Goal: Contribute content: Contribute content

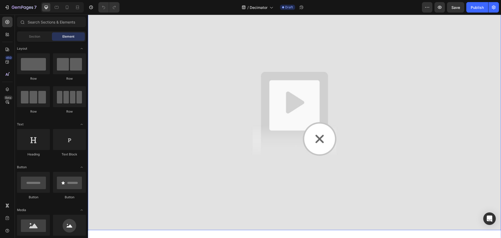
scroll to position [365, 0]
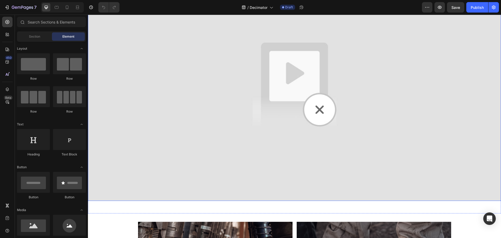
click at [213, 163] on img at bounding box center [294, 84] width 413 height 232
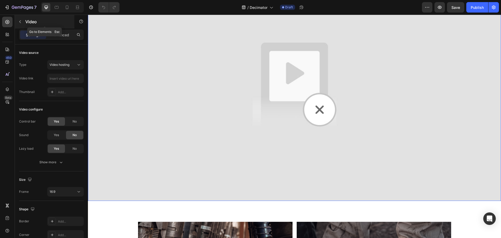
click at [21, 21] on icon "button" at bounding box center [20, 22] width 4 height 4
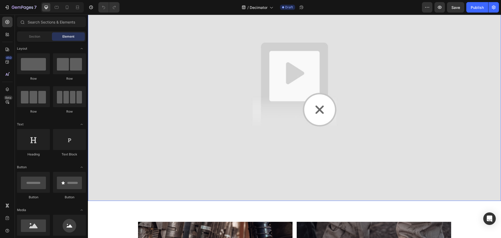
click at [246, 134] on img at bounding box center [294, 84] width 413 height 232
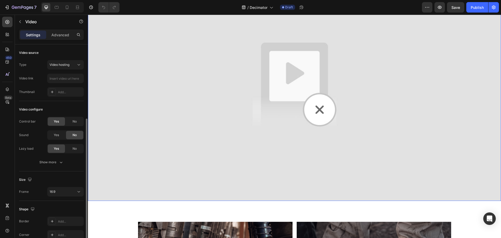
scroll to position [40, 0]
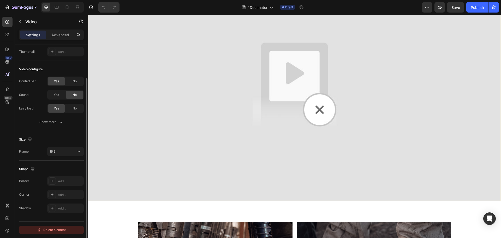
click at [57, 232] on div "Delete element" at bounding box center [51, 230] width 29 height 6
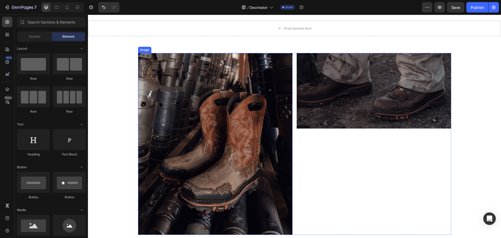
scroll to position [339, 0]
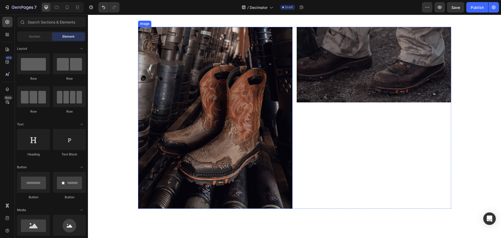
click at [207, 124] on img at bounding box center [215, 118] width 155 height 182
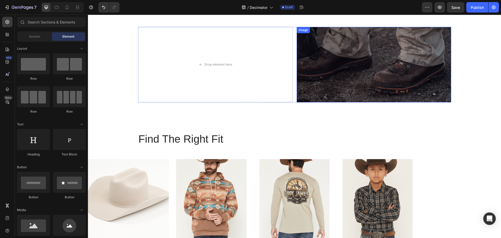
click at [304, 91] on img at bounding box center [374, 64] width 155 height 75
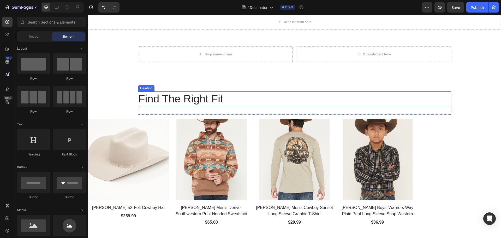
scroll to position [287, 0]
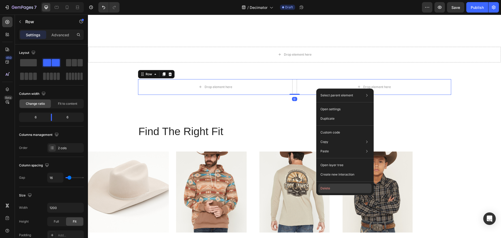
click at [326, 185] on button "Delete" at bounding box center [344, 188] width 53 height 9
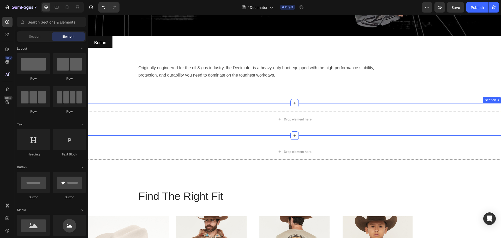
scroll to position [209, 0]
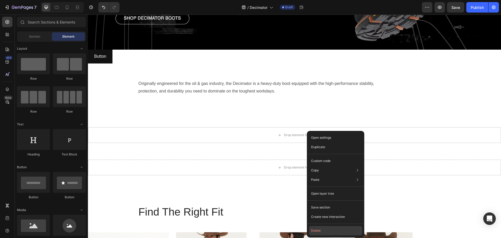
click at [317, 229] on button "Delete" at bounding box center [335, 230] width 53 height 9
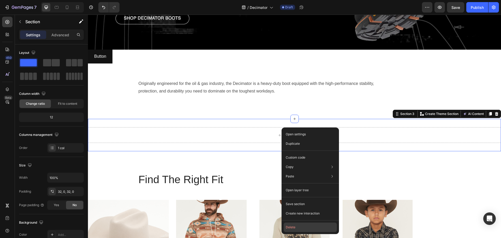
click at [299, 225] on button "Delete" at bounding box center [310, 226] width 53 height 9
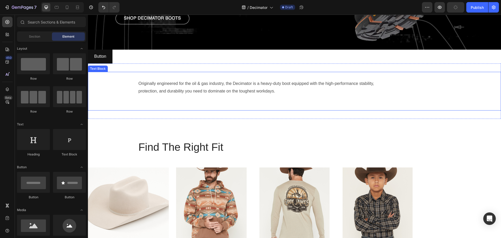
click at [116, 108] on div "Originally engineered for the oil & gas industry, the Decimator is a heavy-duty…" at bounding box center [294, 91] width 413 height 39
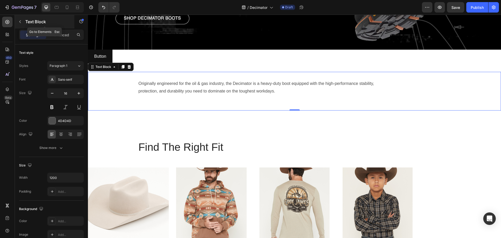
click at [20, 22] on icon "button" at bounding box center [20, 22] width 4 height 4
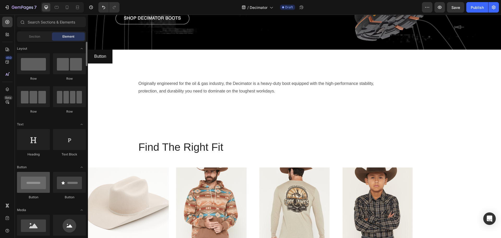
scroll to position [26, 0]
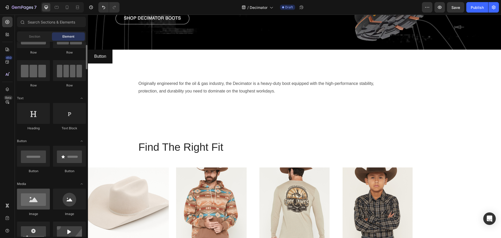
click at [32, 201] on div at bounding box center [33, 198] width 33 height 21
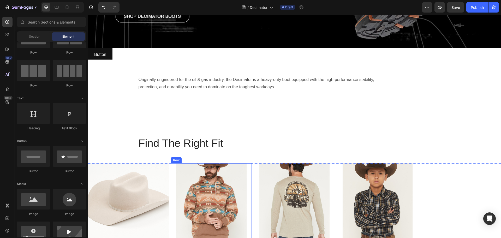
scroll to position [209, 0]
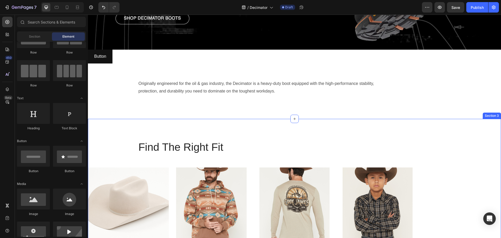
click at [144, 128] on div "Find The Right Fit Heading Row (P) Images Cody James 5X Felt Cowboy Hat (P) Tit…" at bounding box center [294, 207] width 413 height 176
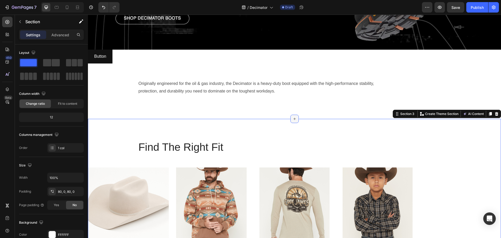
click at [293, 119] on div at bounding box center [295, 119] width 8 height 8
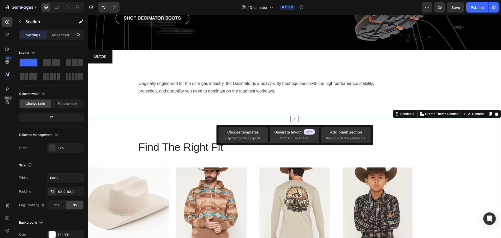
click at [124, 126] on div "Find The Right Fit Heading Row (P) Images Cody James 5X Felt Cowboy Hat (P) Tit…" at bounding box center [294, 207] width 413 height 176
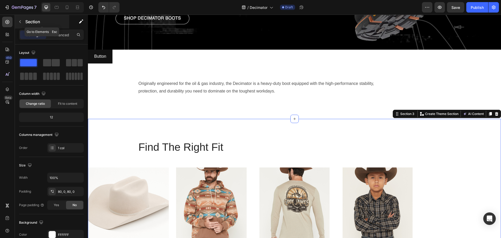
click at [20, 22] on icon "button" at bounding box center [20, 22] width 4 height 4
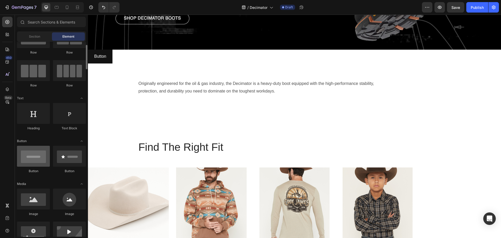
scroll to position [52, 0]
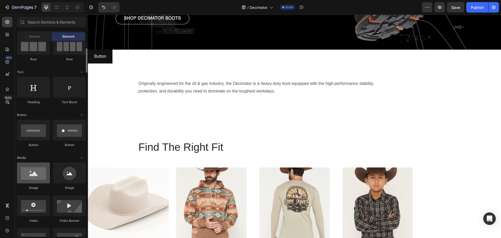
click at [33, 171] on div at bounding box center [33, 172] width 33 height 21
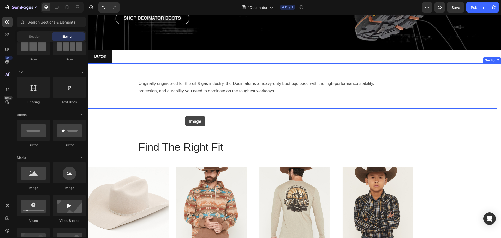
drag, startPoint x: 121, startPoint y: 187, endPoint x: 185, endPoint y: 116, distance: 95.4
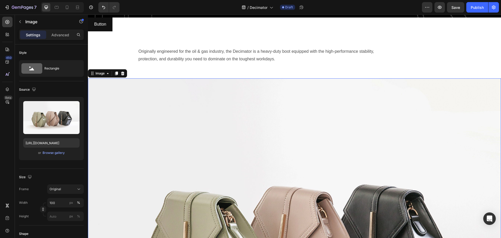
scroll to position [287, 0]
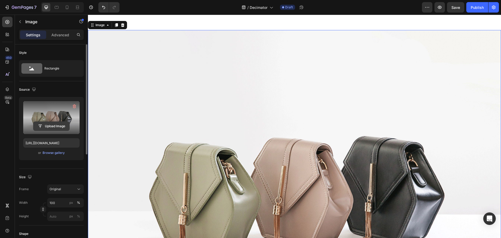
click at [52, 126] on input "file" at bounding box center [51, 126] width 36 height 9
type input "C:\fakepath\CJ-Decimator_DESKTOP_02.jpg"
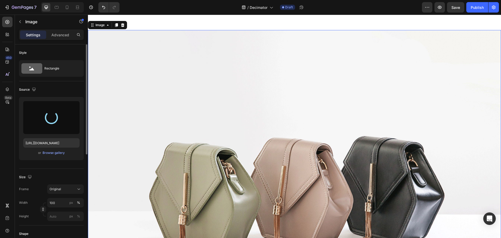
type input "https://cdn.shopify.com/s/files/1/0066/4603/8586/files/gempages_575885004052103…"
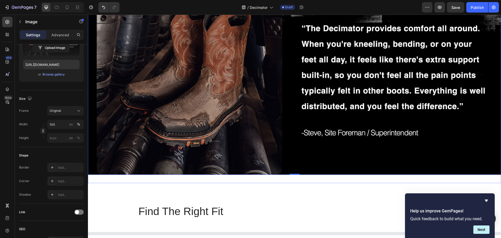
scroll to position [418, 0]
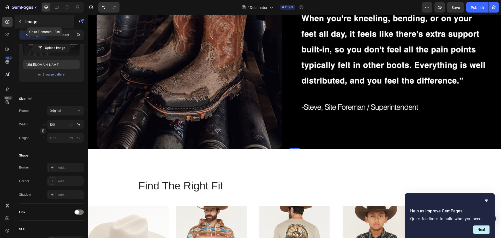
click at [20, 22] on icon "button" at bounding box center [20, 21] width 2 height 3
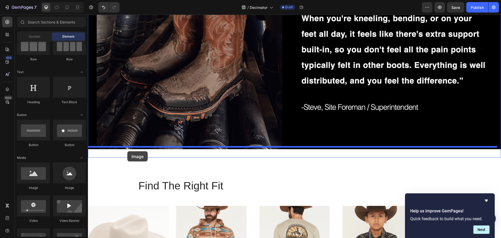
drag, startPoint x: 117, startPoint y: 190, endPoint x: 127, endPoint y: 151, distance: 40.4
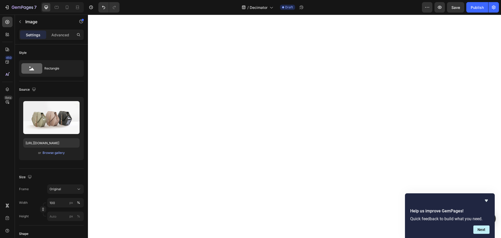
scroll to position [522, 0]
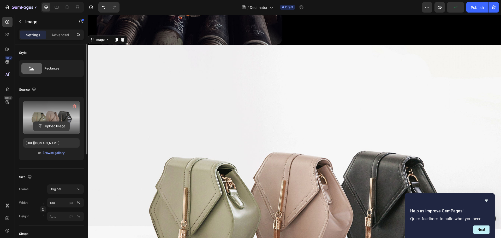
click at [52, 125] on input "file" at bounding box center [51, 126] width 36 height 9
click at [50, 126] on input "file" at bounding box center [51, 126] width 36 height 9
type input "C:\fakepath\CJ-Decimator_DESKTOP_03.jpg"
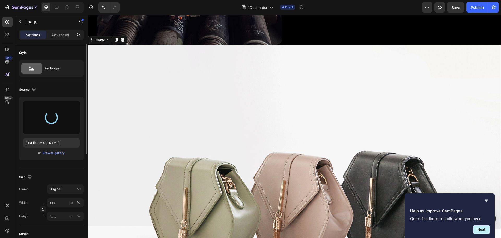
type input "https://cdn.shopify.com/s/files/1/0066/4603/8586/files/gempages_575885004052103…"
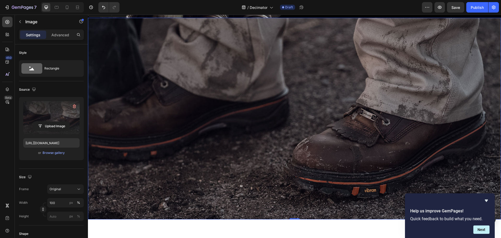
scroll to position [600, 0]
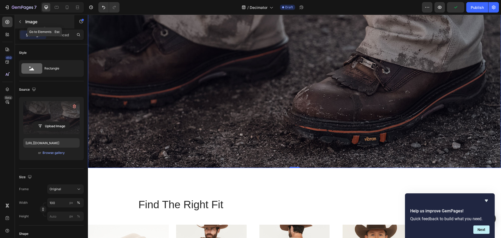
click at [19, 22] on icon "button" at bounding box center [20, 22] width 4 height 4
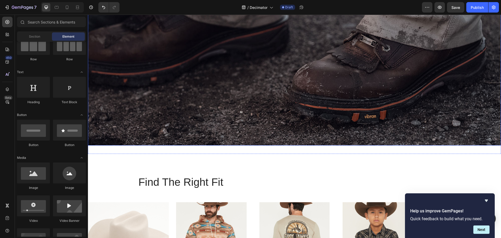
scroll to position [653, 0]
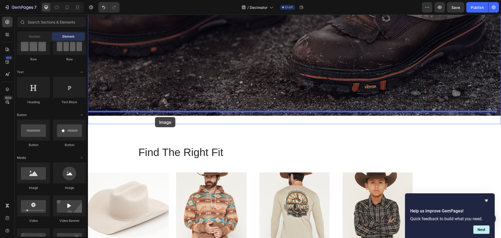
drag, startPoint x: 115, startPoint y: 186, endPoint x: 155, endPoint y: 117, distance: 79.7
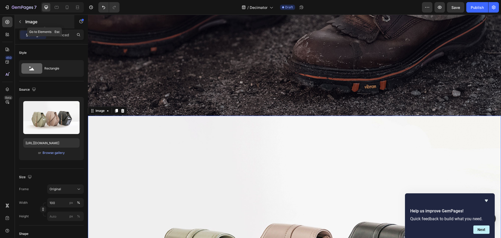
click at [20, 23] on icon "button" at bounding box center [20, 21] width 2 height 3
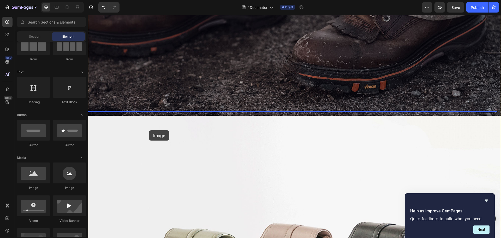
drag, startPoint x: 123, startPoint y: 193, endPoint x: 149, endPoint y: 130, distance: 67.4
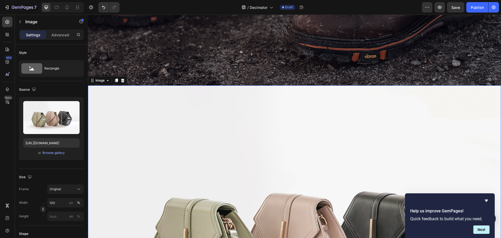
scroll to position [679, 0]
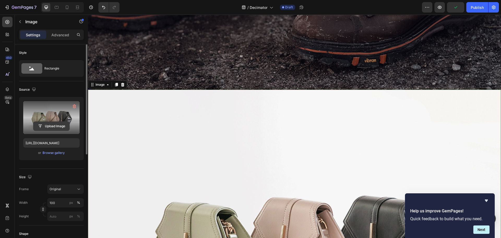
click at [46, 126] on input "file" at bounding box center [51, 126] width 36 height 9
type input "C:\fakepath\CJ-Decimator_DESKTOP_04.jpg"
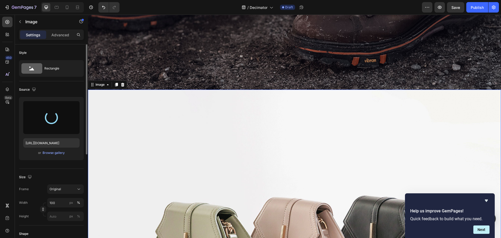
type input "https://cdn.shopify.com/s/files/1/0066/4603/8586/files/gempages_575885004052103…"
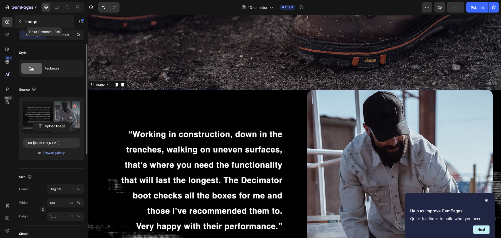
click at [17, 21] on button "button" at bounding box center [20, 21] width 8 height 8
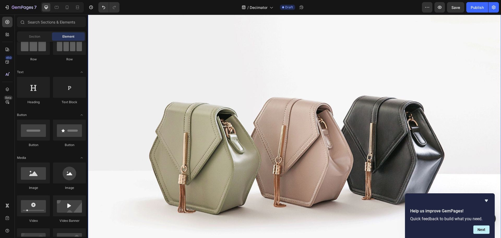
scroll to position [992, 0]
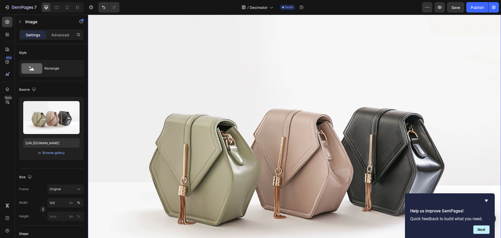
click at [276, 191] on img at bounding box center [294, 156] width 413 height 310
click at [45, 145] on input "[URL][DOMAIN_NAME]" at bounding box center [51, 142] width 56 height 9
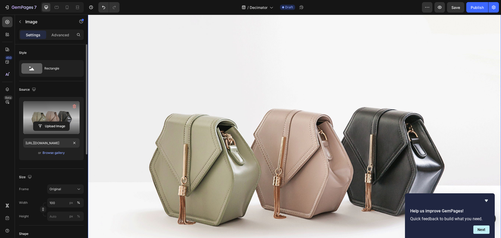
click at [52, 120] on label at bounding box center [51, 117] width 56 height 33
click at [52, 122] on input "file" at bounding box center [51, 126] width 36 height 9
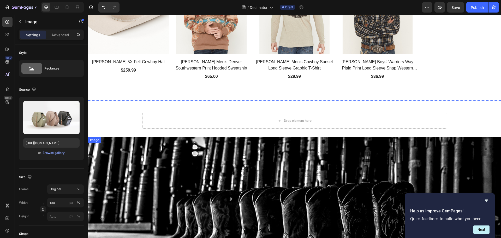
scroll to position [1477, 0]
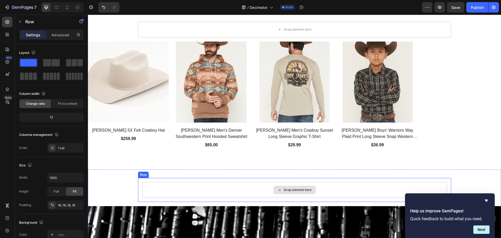
click at [265, 190] on div "Drop element here" at bounding box center [294, 190] width 305 height 16
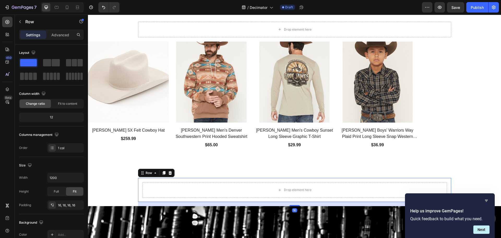
drag, startPoint x: 486, startPoint y: 199, endPoint x: 398, endPoint y: 186, distance: 88.9
click at [486, 199] on icon "Hide survey" at bounding box center [486, 200] width 6 height 6
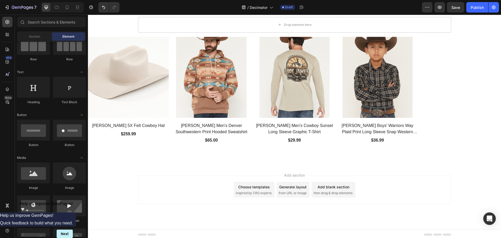
scroll to position [1483, 0]
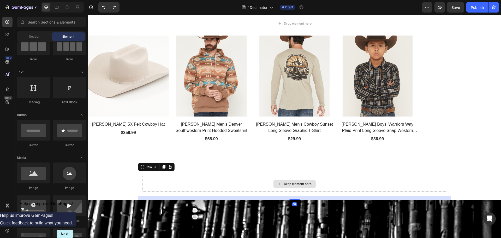
click at [220, 181] on div "Drop element here" at bounding box center [294, 184] width 305 height 16
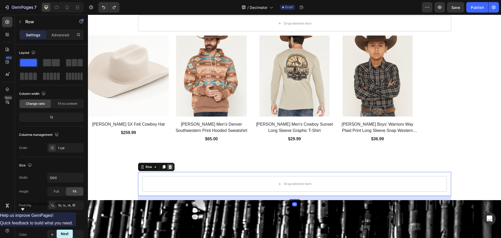
click at [168, 166] on icon at bounding box center [169, 167] width 3 height 4
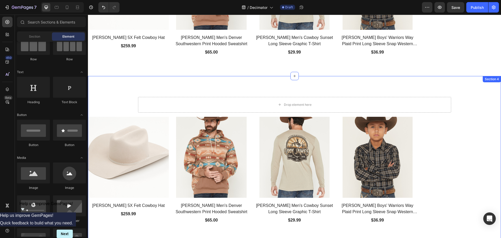
scroll to position [1352, 0]
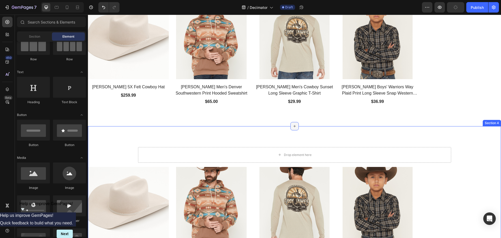
click at [295, 127] on div at bounding box center [295, 126] width 8 height 8
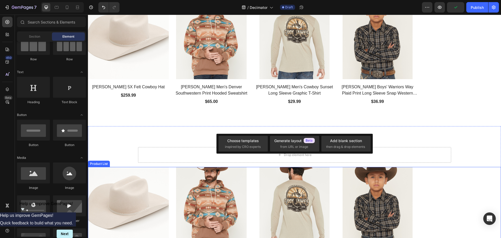
click at [477, 178] on div "(P) Images Cody James 5X Felt Cowboy Hat (P) Title $259.99 (P) Price (P) Price …" at bounding box center [294, 220] width 413 height 107
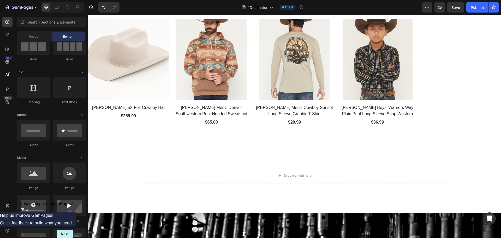
scroll to position [1300, 0]
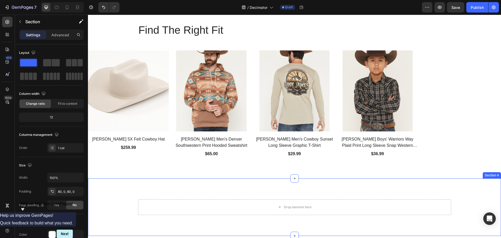
click at [453, 208] on div "Drop element here Row" at bounding box center [294, 207] width 413 height 16
click at [495, 173] on icon at bounding box center [497, 173] width 4 height 4
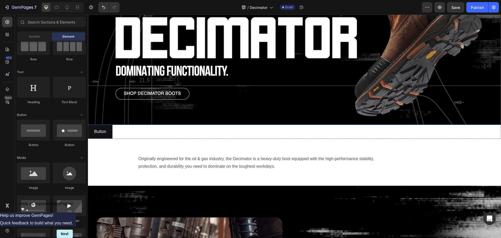
scroll to position [183, 0]
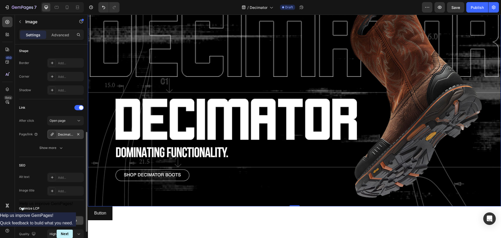
click at [65, 134] on div "Decimator" at bounding box center [65, 134] width 15 height 5
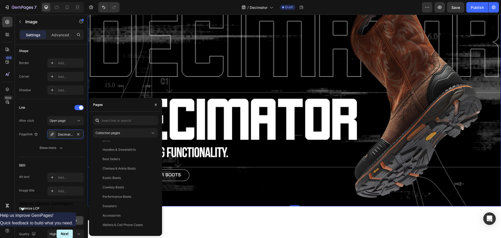
scroll to position [151, 0]
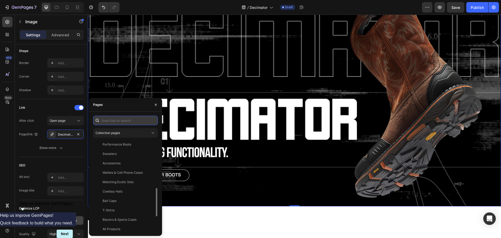
click at [116, 121] on input "text" at bounding box center [125, 120] width 65 height 9
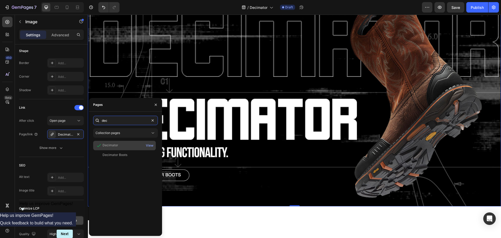
type input "dec"
click at [118, 146] on div "Decimator" at bounding box center [124, 145] width 58 height 5
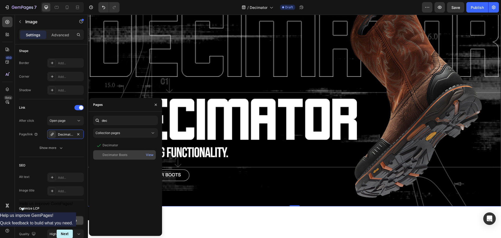
click at [115, 153] on div "Decimator Boots" at bounding box center [115, 154] width 25 height 5
click at [117, 143] on div "Decimator View" at bounding box center [124, 145] width 63 height 9
click at [114, 189] on div "Decimator View Decimator Boots View" at bounding box center [125, 186] width 65 height 91
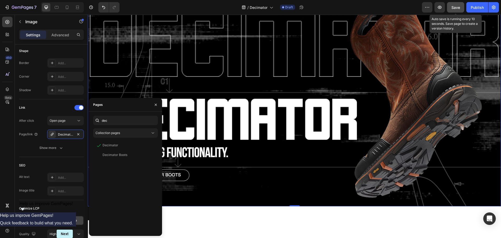
click at [462, 8] on button "Save" at bounding box center [455, 7] width 17 height 10
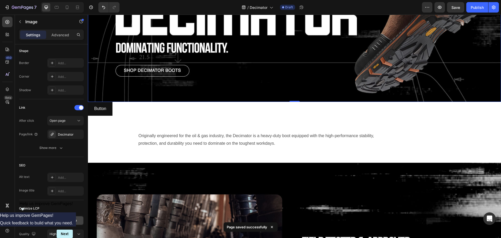
scroll to position [235, 0]
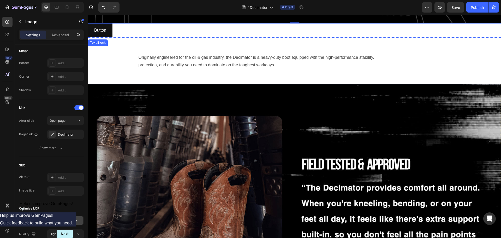
click at [164, 61] on p "protection, and durability you need to dominate on the toughest workdays." at bounding box center [295, 65] width 312 height 8
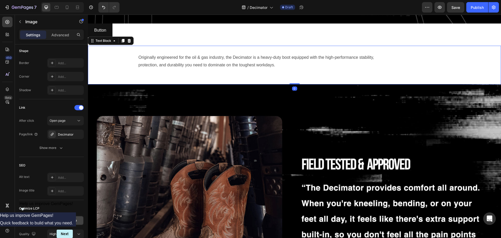
scroll to position [0, 0]
click at [133, 61] on div "Originally engineered for the oil & gas industry, the Decimator is a heavy-duty…" at bounding box center [294, 65] width 413 height 39
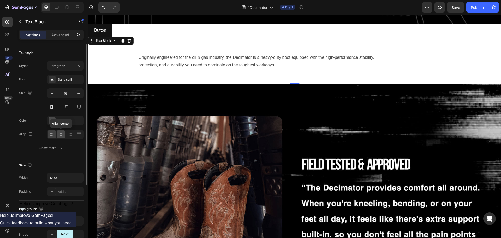
click at [61, 135] on icon at bounding box center [61, 134] width 4 height 1
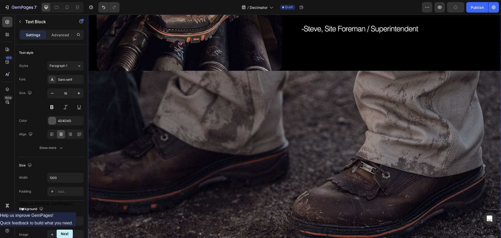
scroll to position [392, 0]
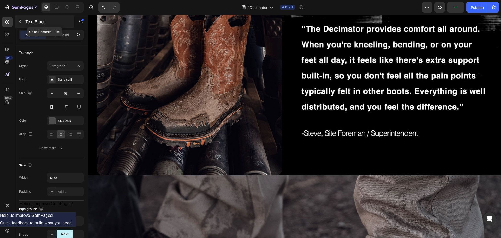
click at [18, 20] on icon "button" at bounding box center [20, 22] width 4 height 4
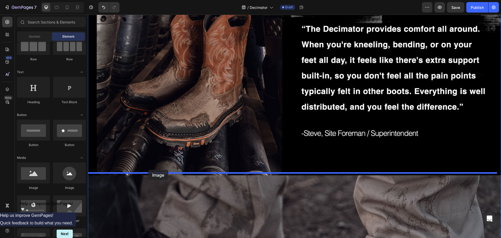
drag, startPoint x: 113, startPoint y: 193, endPoint x: 148, endPoint y: 170, distance: 42.4
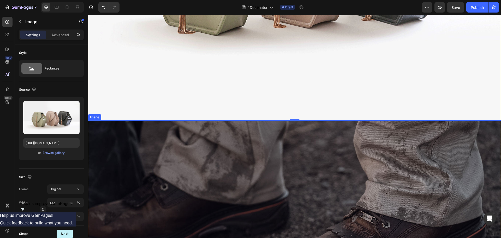
scroll to position [809, 0]
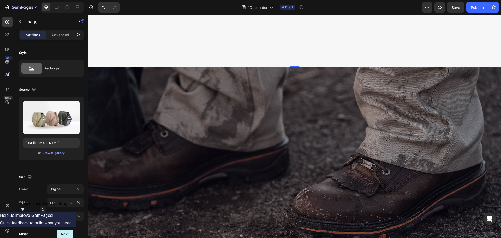
click at [452, 13] on div "7 Version history / Decimator Draft Preview Save Publish" at bounding box center [250, 7] width 501 height 15
click at [454, 10] on button "Save" at bounding box center [455, 7] width 17 height 10
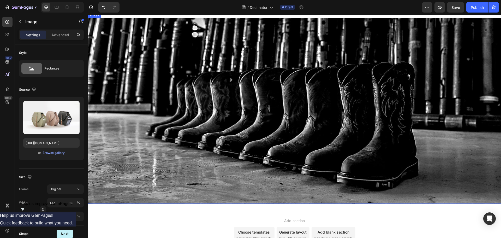
scroll to position [1823, 0]
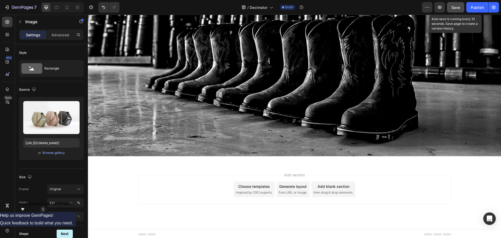
click at [456, 5] on span "Save" at bounding box center [456, 7] width 9 height 4
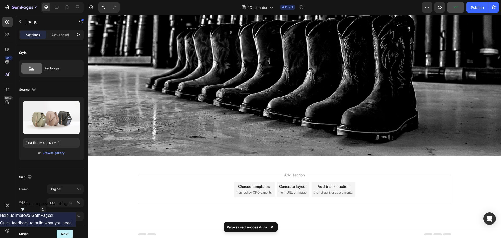
click at [65, 2] on div "7 Version history / Decimator Draft Preview Publish" at bounding box center [250, 7] width 501 height 15
click at [66, 8] on icon at bounding box center [67, 7] width 3 height 4
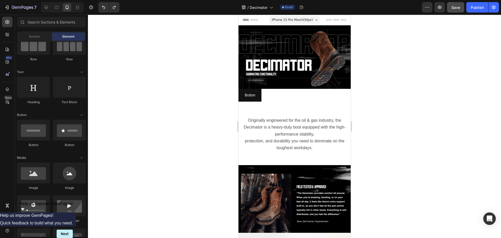
click at [498, 114] on div at bounding box center [294, 126] width 413 height 223
click at [254, 95] on p "Button" at bounding box center [250, 95] width 10 height 7
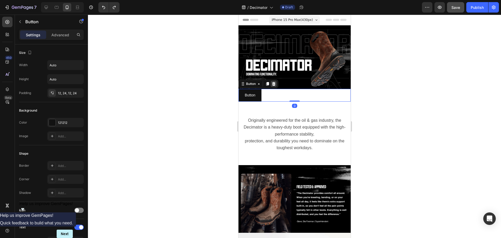
click at [273, 82] on icon at bounding box center [273, 84] width 3 height 4
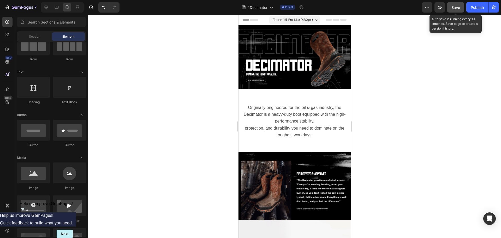
click at [459, 8] on span "Save" at bounding box center [456, 7] width 9 height 4
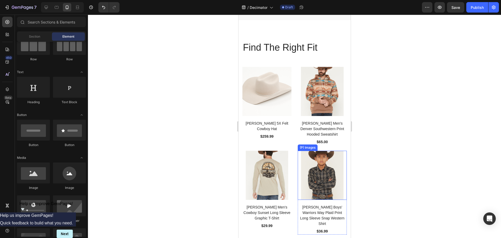
scroll to position [479, 0]
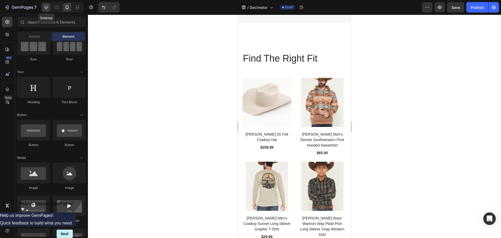
click at [47, 6] on icon at bounding box center [46, 7] width 5 height 5
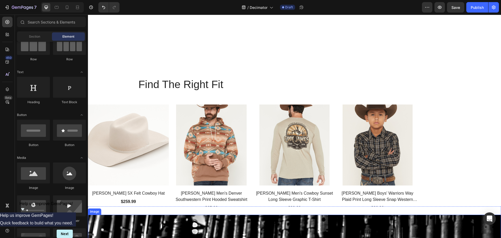
scroll to position [1419, 0]
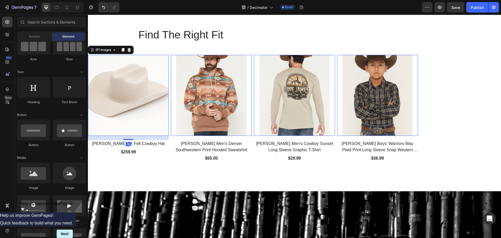
click at [164, 115] on img at bounding box center [128, 95] width 81 height 81
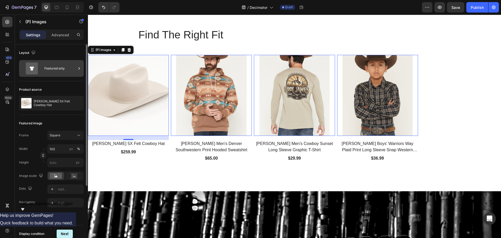
click at [65, 68] on div "Featured only" at bounding box center [60, 68] width 32 height 12
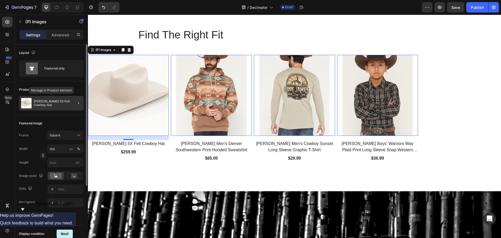
click at [59, 109] on div "Cody James 5X Felt Cowboy Hat" at bounding box center [51, 103] width 65 height 15
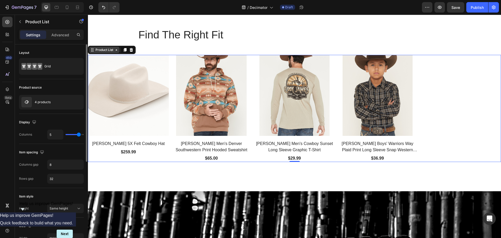
click at [112, 49] on div "Product List" at bounding box center [105, 50] width 20 height 5
click at [110, 52] on div "Product List" at bounding box center [104, 50] width 30 height 6
type input "6"
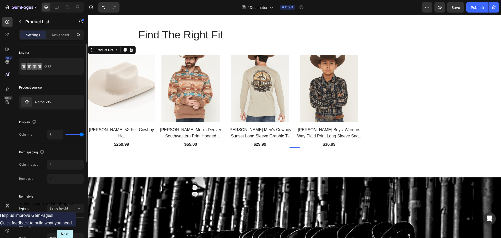
type input "5"
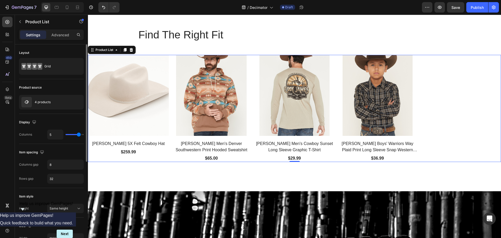
type input "4"
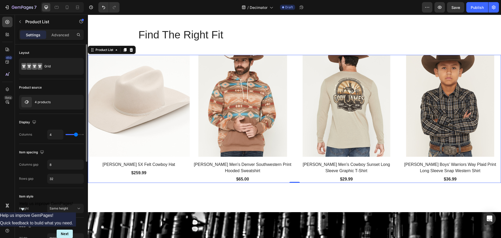
drag, startPoint x: 80, startPoint y: 134, endPoint x: 75, endPoint y: 134, distance: 5.0
type input "4"
click at [75, 134] on input "range" at bounding box center [75, 134] width 18 height 1
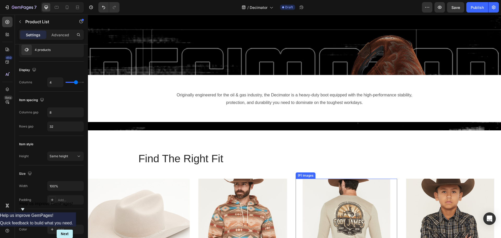
scroll to position [10, 0]
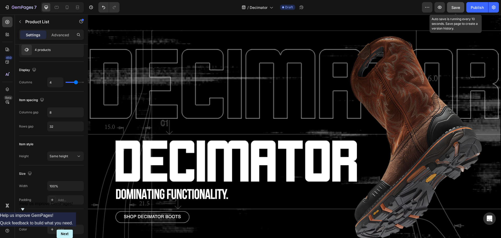
click at [452, 6] on span "Save" at bounding box center [456, 7] width 9 height 4
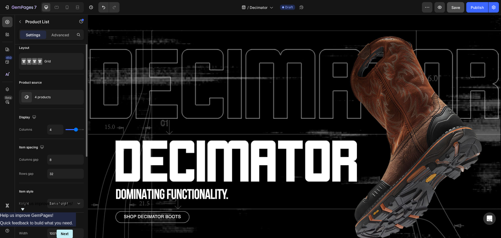
scroll to position [0, 0]
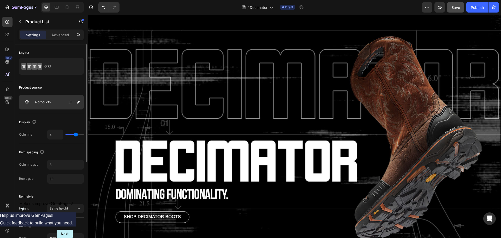
click at [31, 100] on img at bounding box center [26, 102] width 10 height 10
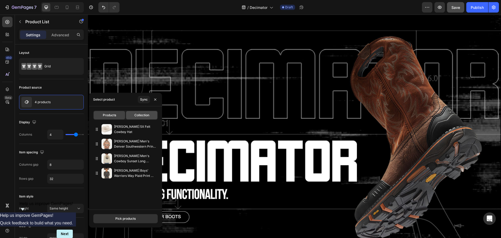
click at [139, 112] on div "Collection" at bounding box center [141, 115] width 31 height 8
type input "10"
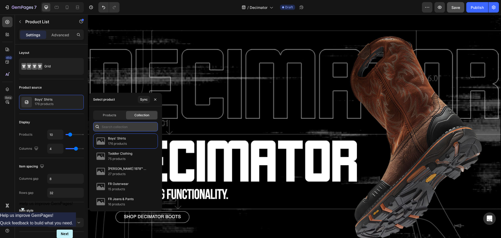
click at [135, 127] on input "text" at bounding box center [125, 126] width 65 height 9
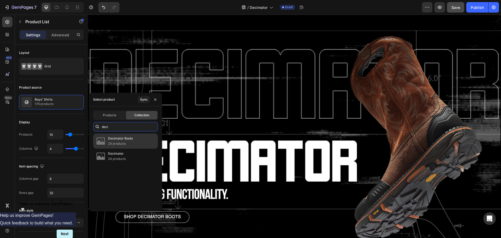
type input "deci"
click at [124, 144] on p "24 products" at bounding box center [120, 143] width 25 height 5
click at [137, 140] on div "Decimator Boots 24 products" at bounding box center [125, 140] width 65 height 15
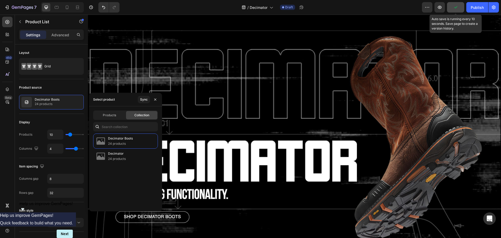
click at [457, 8] on icon "button" at bounding box center [456, 7] width 3 height 2
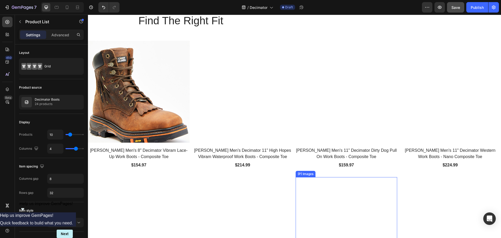
scroll to position [1499, 0]
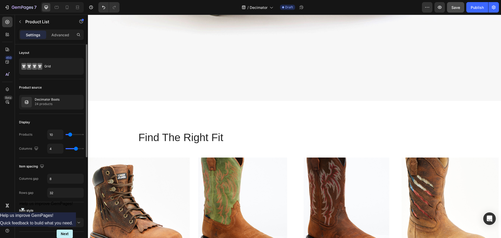
type input "8"
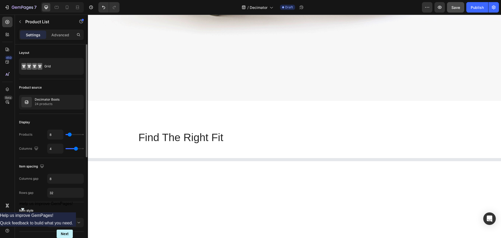
type input "7"
type input "6"
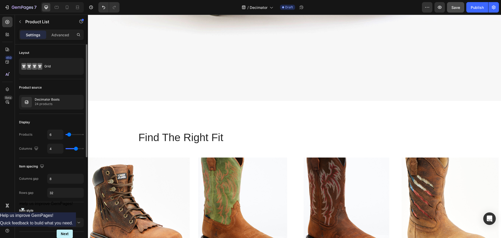
type input "9"
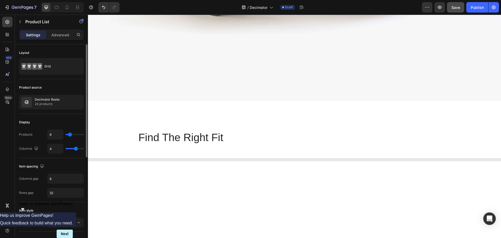
type input "10"
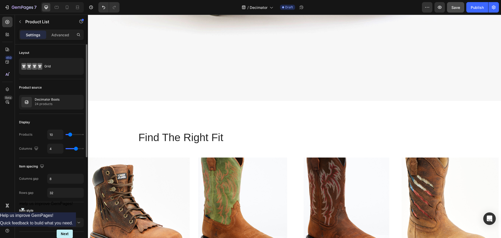
type input "8"
type input "7"
type input "6"
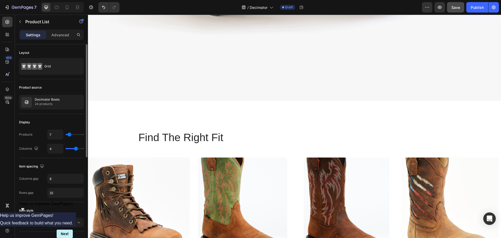
type input "6"
type input "5"
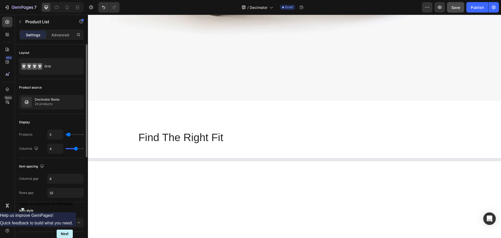
type input "7"
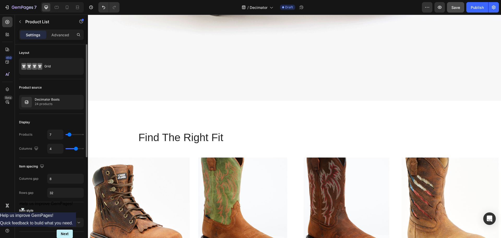
type input "8"
click at [70, 134] on input "range" at bounding box center [75, 134] width 18 height 1
type input "3"
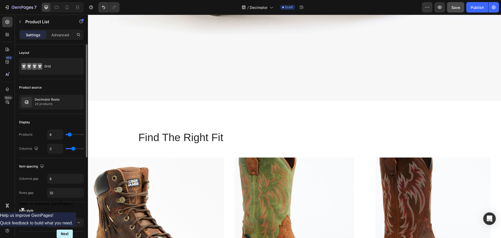
type input "4"
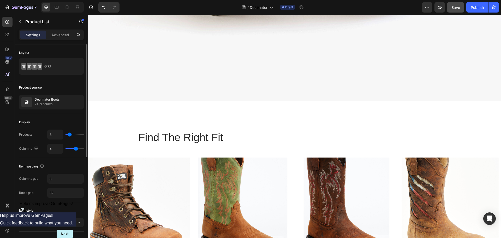
type input "5"
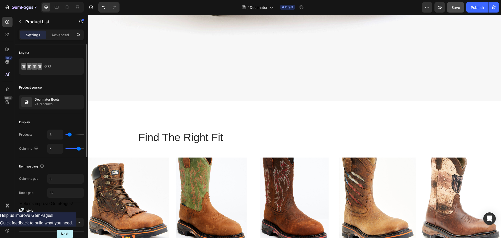
type input "4"
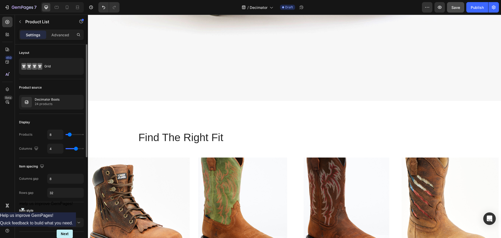
click at [75, 148] on input "range" at bounding box center [75, 148] width 18 height 1
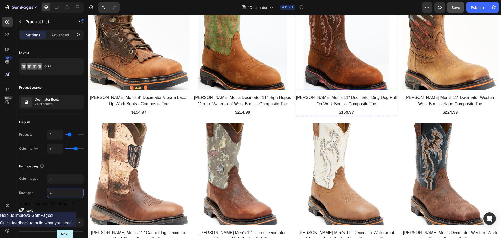
scroll to position [1655, 0]
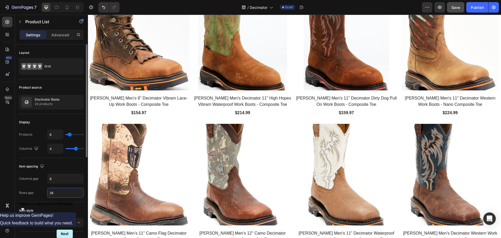
drag, startPoint x: 58, startPoint y: 193, endPoint x: 38, endPoint y: 191, distance: 20.5
click at [39, 192] on div "Rows gap 28" at bounding box center [51, 193] width 65 height 10
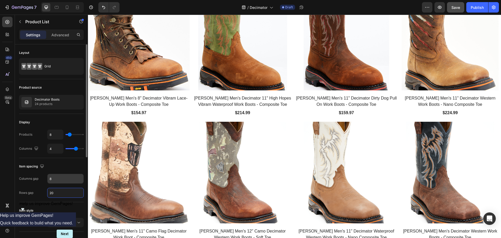
type input "20"
type input "5"
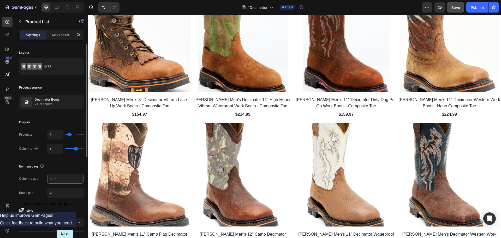
type input "8"
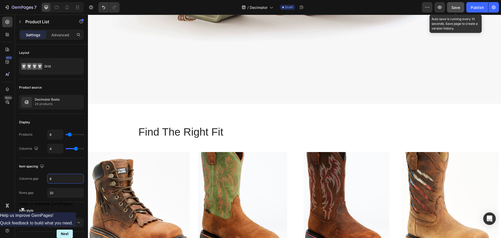
scroll to position [678, 0]
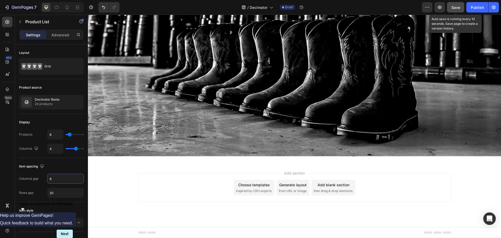
click at [459, 9] on span "Save" at bounding box center [456, 7] width 9 height 4
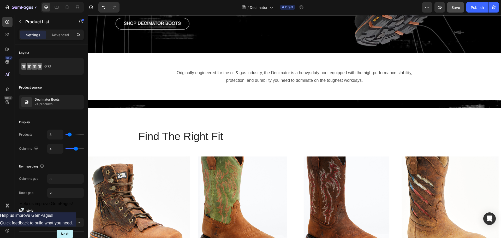
scroll to position [156, 0]
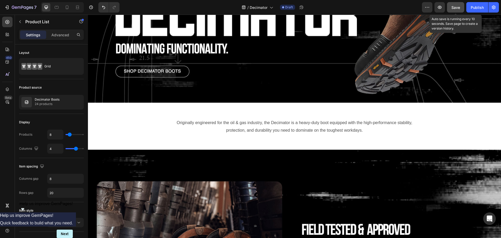
click at [452, 10] on div "Save" at bounding box center [456, 7] width 9 height 5
click at [442, 9] on icon "button" at bounding box center [439, 7] width 5 height 5
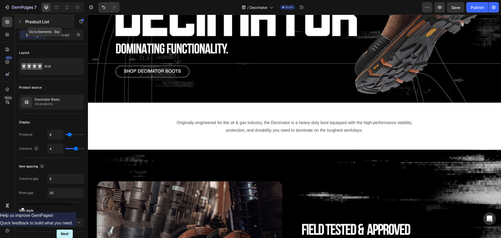
click at [21, 22] on icon "button" at bounding box center [20, 22] width 4 height 4
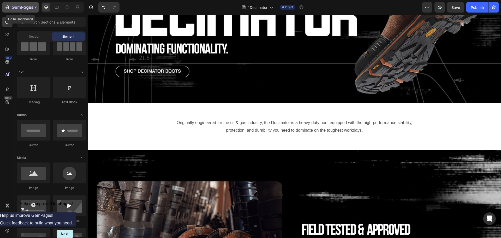
click at [8, 7] on icon "button" at bounding box center [6, 7] width 5 height 5
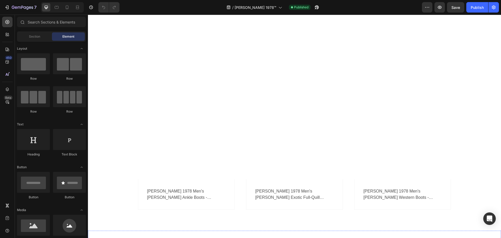
scroll to position [475, 0]
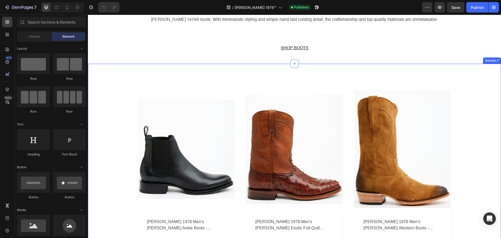
click at [133, 69] on div "More options for your pet Text block Row (P) Images Row cody james black 1978 m…" at bounding box center [294, 162] width 413 height 197
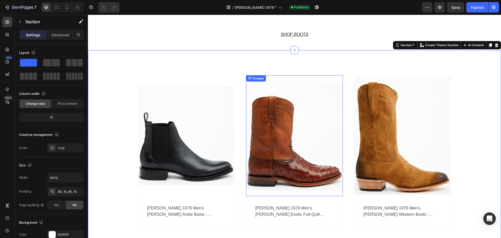
scroll to position [501, 0]
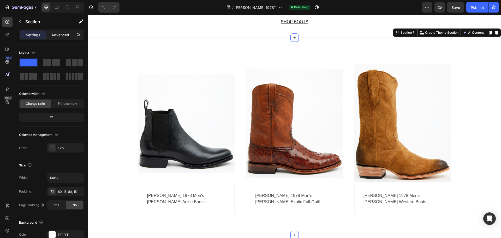
click at [58, 34] on p "Advanced" at bounding box center [60, 34] width 18 height 5
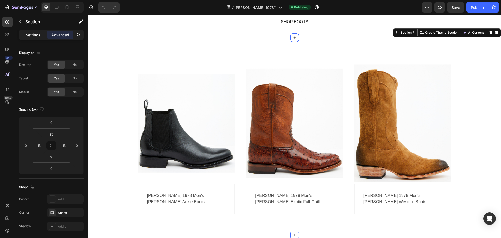
click at [30, 34] on p "Settings" at bounding box center [33, 34] width 15 height 5
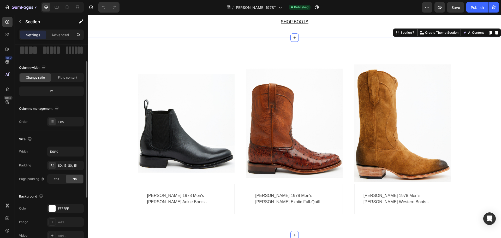
scroll to position [0, 0]
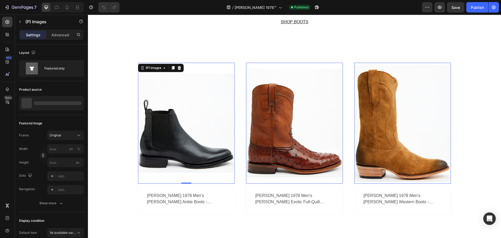
click at [183, 149] on img at bounding box center [186, 123] width 97 height 121
click at [21, 21] on icon "button" at bounding box center [20, 22] width 4 height 4
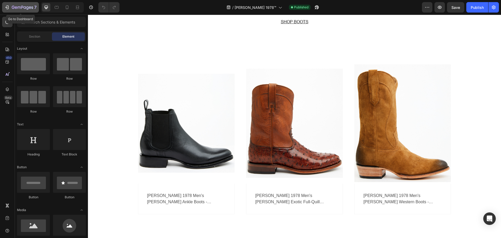
click at [3, 6] on button "7" at bounding box center [20, 7] width 37 height 10
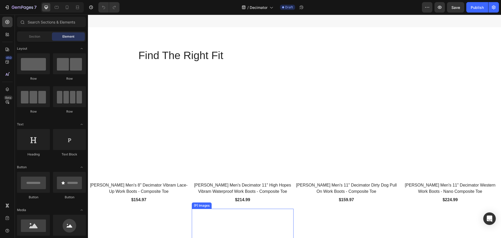
scroll to position [1566, 0]
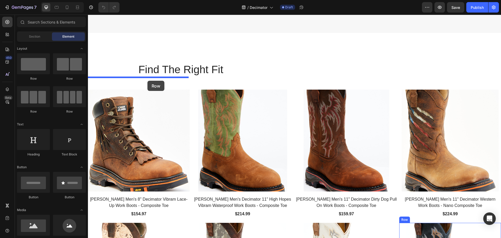
drag, startPoint x: 125, startPoint y: 79, endPoint x: 148, endPoint y: 81, distance: 22.8
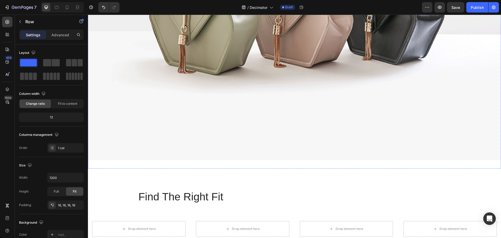
scroll to position [1570, 0]
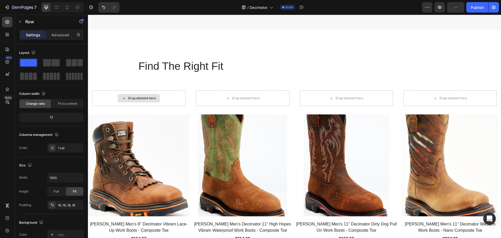
click at [147, 94] on div "Drop element here" at bounding box center [139, 98] width 42 height 8
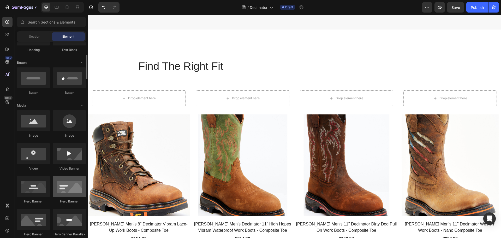
scroll to position [0, 0]
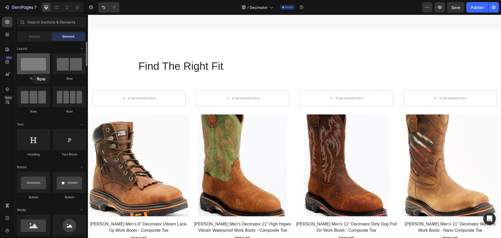
click at [33, 74] on div at bounding box center [33, 63] width 33 height 21
click at [32, 36] on span "Section" at bounding box center [34, 36] width 11 height 5
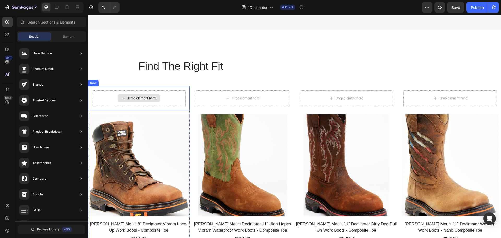
drag, startPoint x: 111, startPoint y: 85, endPoint x: 155, endPoint y: 89, distance: 44.3
drag, startPoint x: 109, startPoint y: 84, endPoint x: 153, endPoint y: 84, distance: 43.6
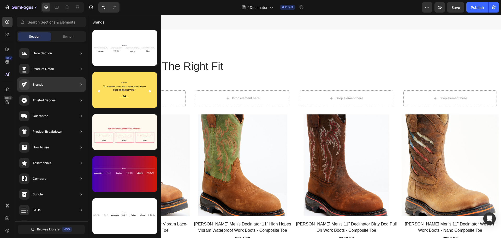
click at [81, 68] on icon at bounding box center [81, 68] width 5 height 5
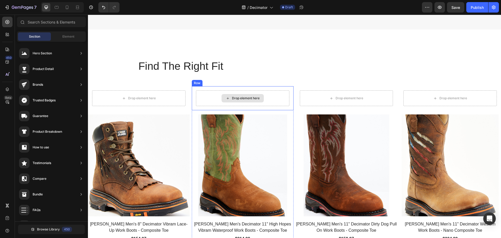
drag, startPoint x: 113, startPoint y: 85, endPoint x: 233, endPoint y: 85, distance: 119.6
drag, startPoint x: 131, startPoint y: 147, endPoint x: 205, endPoint y: 85, distance: 96.4
click at [65, 37] on span "Element" at bounding box center [68, 36] width 12 height 5
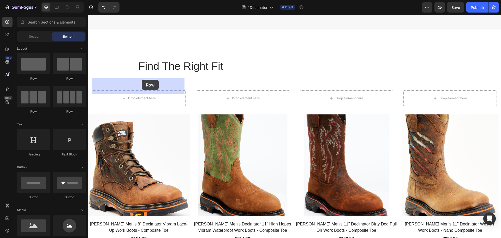
drag, startPoint x: 119, startPoint y: 78, endPoint x: 142, endPoint y: 80, distance: 23.3
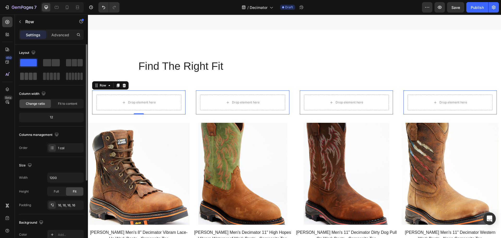
click at [25, 77] on span at bounding box center [27, 76] width 4 height 7
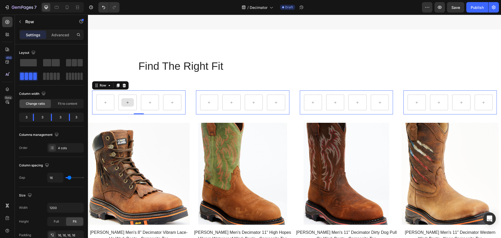
drag, startPoint x: 113, startPoint y: 92, endPoint x: 131, endPoint y: 91, distance: 17.5
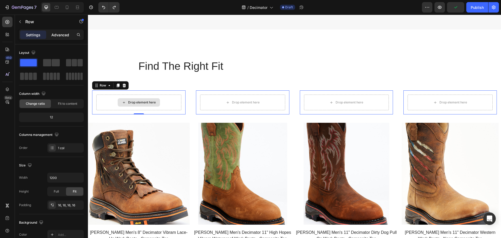
click at [61, 32] on p "Advanced" at bounding box center [60, 34] width 18 height 5
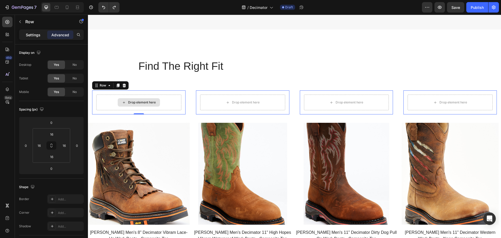
click at [36, 36] on p "Settings" at bounding box center [33, 34] width 15 height 5
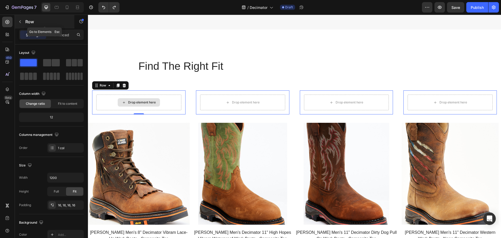
click at [20, 22] on icon "button" at bounding box center [20, 21] width 2 height 3
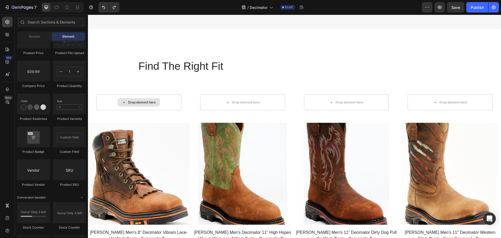
scroll to position [1044, 0]
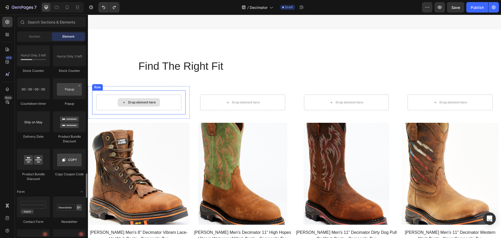
click at [148, 100] on div "Drop element here" at bounding box center [142, 102] width 28 height 4
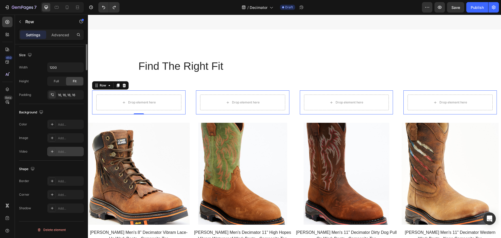
scroll to position [0, 0]
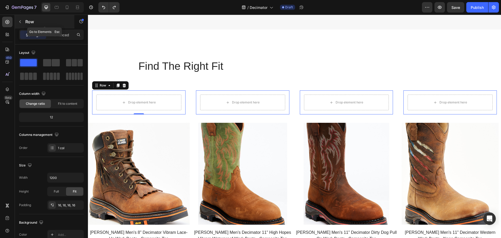
click at [20, 23] on icon "button" at bounding box center [20, 22] width 4 height 4
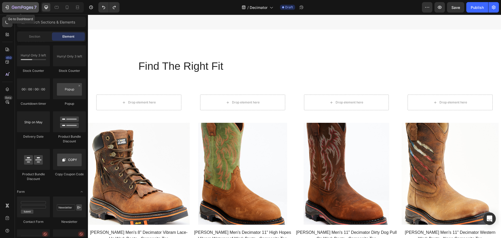
click at [7, 7] on icon "button" at bounding box center [6, 7] width 5 height 5
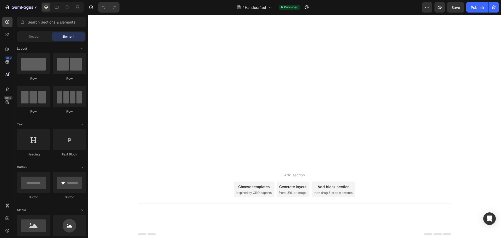
scroll to position [1229, 0]
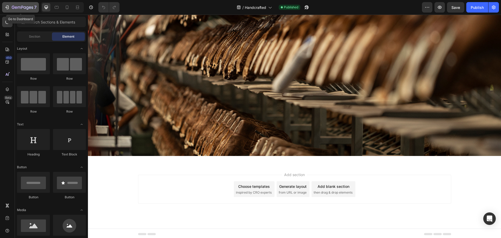
click at [6, 7] on icon "button" at bounding box center [6, 8] width 2 height 2
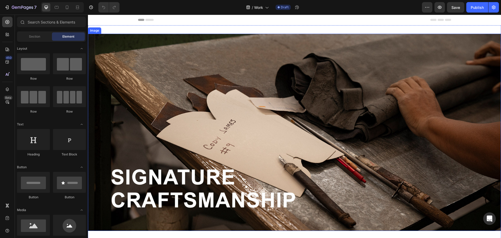
click at [173, 143] on img at bounding box center [294, 132] width 413 height 197
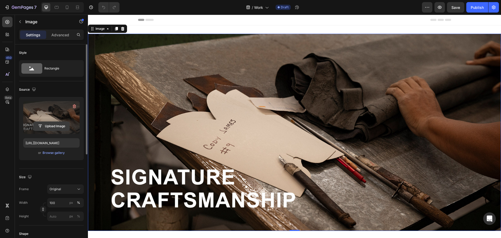
click at [51, 125] on input "file" at bounding box center [51, 126] width 36 height 9
click at [54, 130] on input "file" at bounding box center [51, 126] width 36 height 9
click at [56, 114] on label at bounding box center [51, 117] width 56 height 33
click at [56, 122] on input "file" at bounding box center [51, 126] width 36 height 9
type input "C:\fakepath\Cody-James-Work_Desktop_01.jpg"
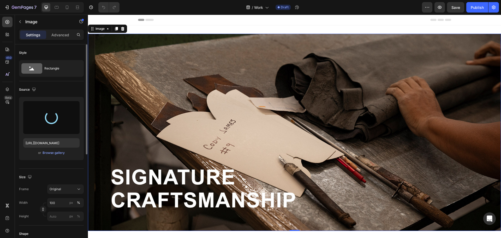
type input "https://cdn.shopify.com/s/files/1/0066/4603/8586/files/gempages_575885004052103…"
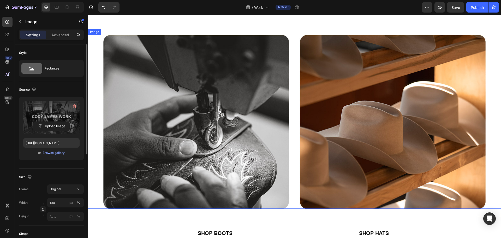
scroll to position [261, 0]
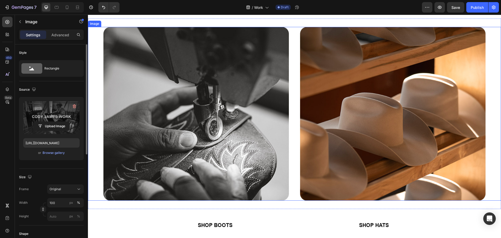
click at [196, 143] on img at bounding box center [294, 114] width 413 height 174
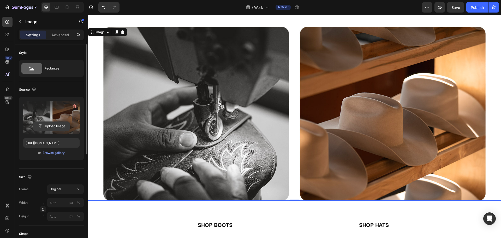
click at [44, 124] on input "file" at bounding box center [51, 126] width 36 height 9
type input "C:\fakepath\Cody-James-Work_Desktop_03.jpg"
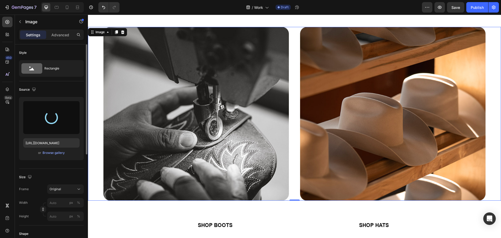
type input "https://cdn.shopify.com/s/files/1/0066/4603/8586/files/gempages_575885004052103…"
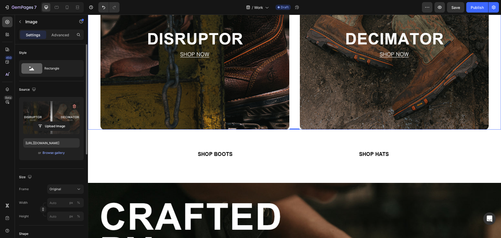
scroll to position [339, 0]
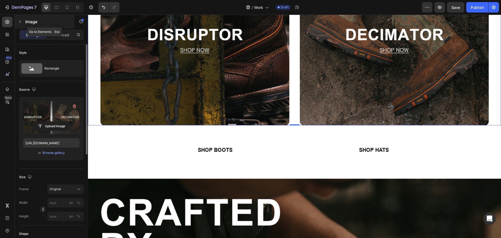
click at [20, 23] on icon "button" at bounding box center [20, 22] width 4 height 4
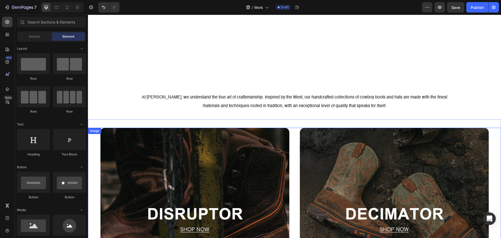
scroll to position [157, 0]
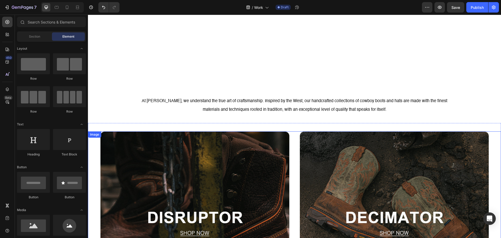
click at [257, 200] on img at bounding box center [294, 219] width 413 height 177
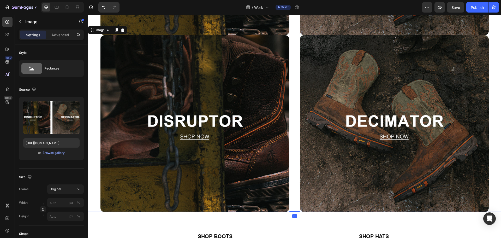
scroll to position [430, 0]
click at [221, 135] on img at bounding box center [294, 123] width 413 height 177
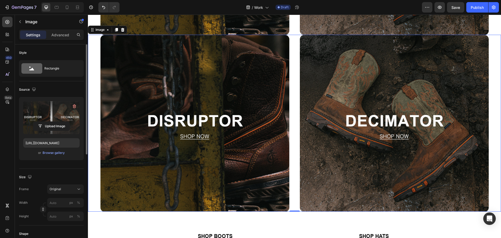
click at [49, 114] on label at bounding box center [51, 117] width 56 height 33
click at [49, 122] on input "file" at bounding box center [51, 126] width 36 height 9
type input "C:\fakepath\Cody-James-Work_Desktop_05.jpg"
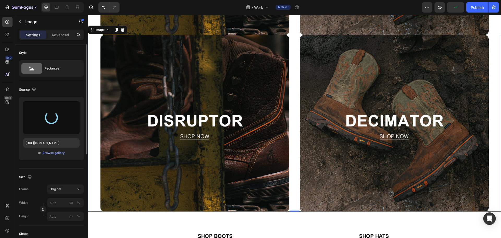
type input "https://cdn.shopify.com/s/files/1/0066/4603/8586/files/gempages_575885004052103…"
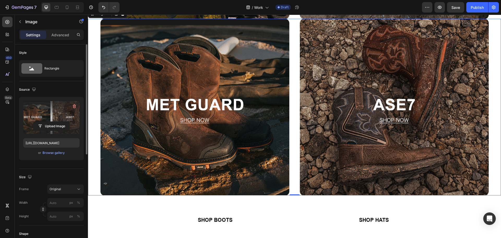
scroll to position [482, 0]
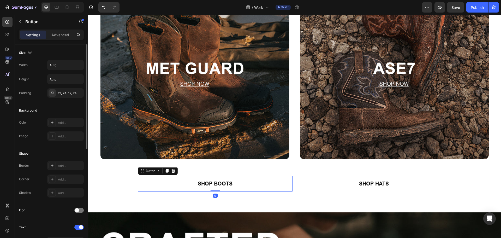
click at [176, 179] on div "SHOP BOOTS Button 0" at bounding box center [215, 184] width 155 height 16
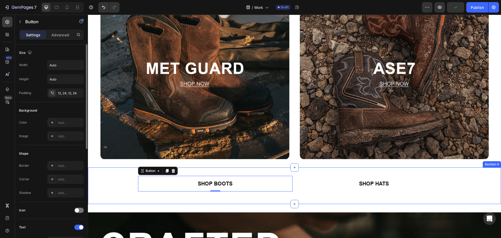
click at [106, 185] on div "SHOP BOOTS Button 0 SHOP HATS Button Row" at bounding box center [294, 186] width 413 height 20
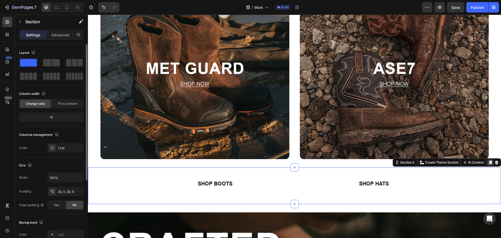
click at [489, 161] on icon at bounding box center [490, 163] width 3 height 4
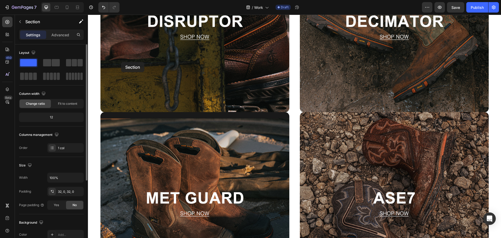
scroll to position [345, 0]
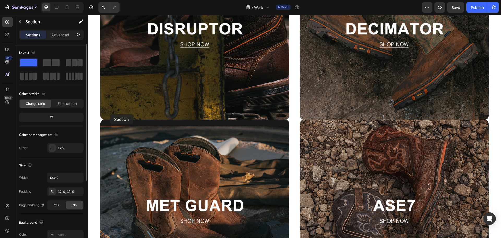
drag, startPoint x: 127, startPoint y: 180, endPoint x: 110, endPoint y: 114, distance: 68.1
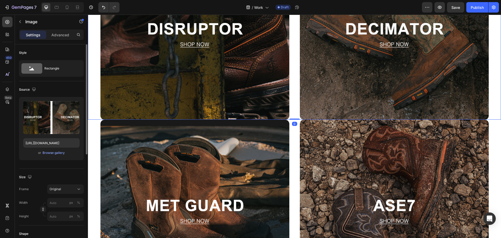
click at [100, 116] on img at bounding box center [294, 31] width 413 height 177
click at [290, 116] on img at bounding box center [294, 31] width 413 height 177
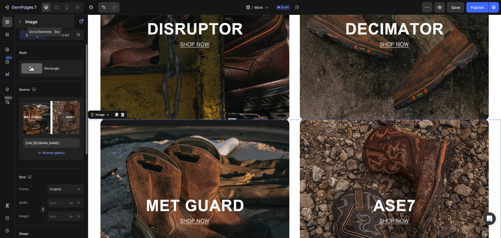
click at [19, 21] on icon "button" at bounding box center [20, 22] width 4 height 4
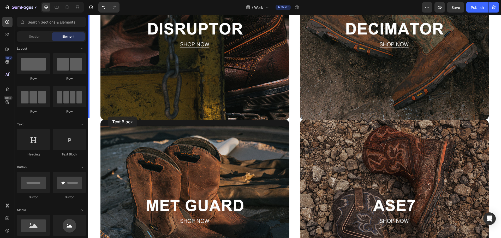
drag, startPoint x: 151, startPoint y: 154, endPoint x: 108, endPoint y: 116, distance: 57.2
click at [491, 109] on img at bounding box center [294, 31] width 413 height 177
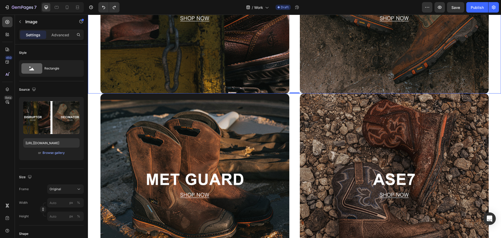
scroll to position [460, 0]
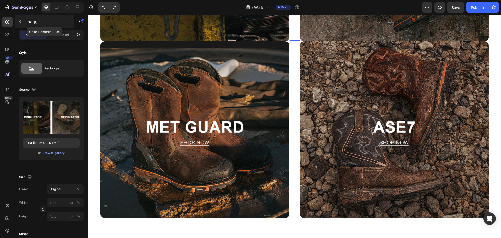
click at [18, 21] on icon "button" at bounding box center [20, 22] width 4 height 4
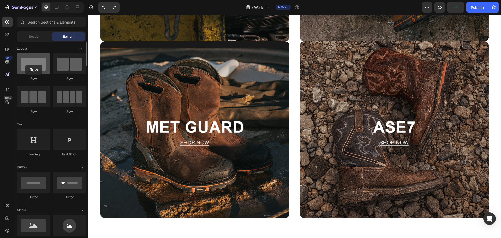
drag, startPoint x: 36, startPoint y: 59, endPoint x: 25, endPoint y: 64, distance: 12.1
click at [25, 64] on div at bounding box center [33, 63] width 33 height 21
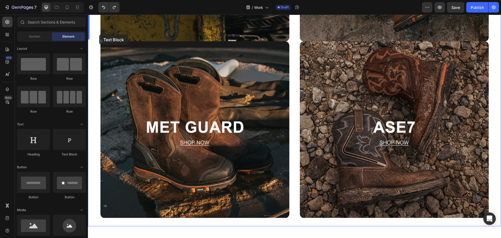
drag, startPoint x: 148, startPoint y: 158, endPoint x: 99, endPoint y: 34, distance: 132.9
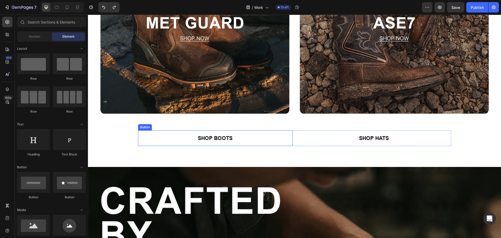
scroll to position [590, 0]
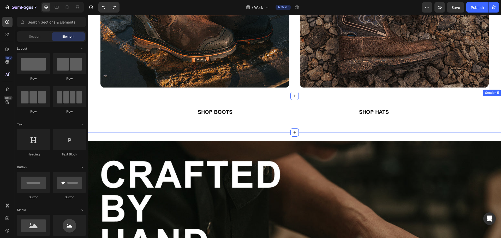
click at [94, 107] on div "SHOP BOOTS Button SHOP HATS Button Row" at bounding box center [294, 114] width 413 height 20
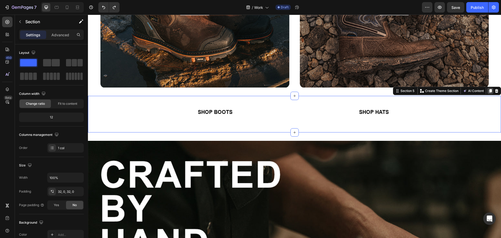
click at [489, 89] on icon at bounding box center [490, 91] width 3 height 4
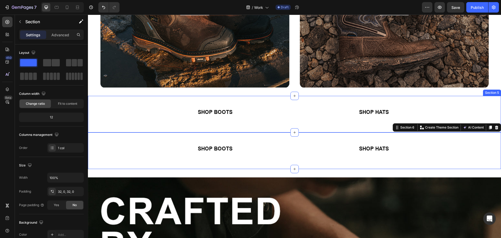
drag, startPoint x: 292, startPoint y: 89, endPoint x: 305, endPoint y: 98, distance: 16.1
click at [305, 98] on div "SHOP BOOTS Button SHOP HATS Button Row Section 5" at bounding box center [294, 114] width 413 height 37
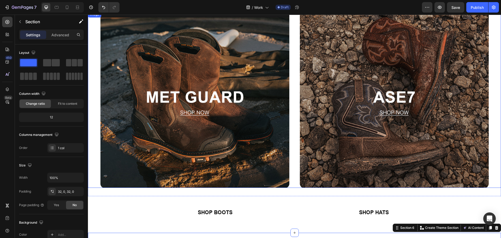
scroll to position [512, 0]
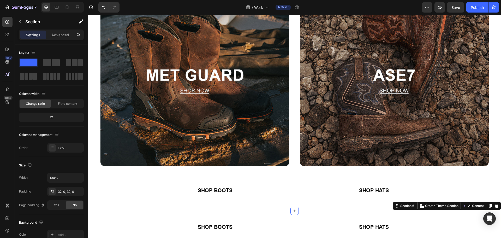
drag, startPoint x: 293, startPoint y: 170, endPoint x: 282, endPoint y: -2, distance: 172.1
click at [282, 0] on html "Header Image Image Section 4 SHOP BOOTS Button SHOP HATS Button Row Section 5 S…" at bounding box center [294, 218] width 413 height 1431
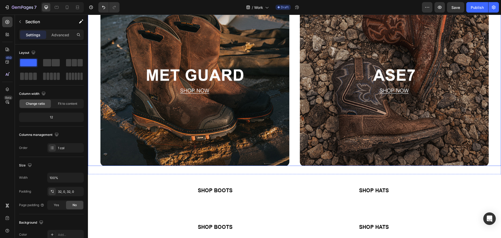
click at [152, 52] on img at bounding box center [294, 77] width 413 height 176
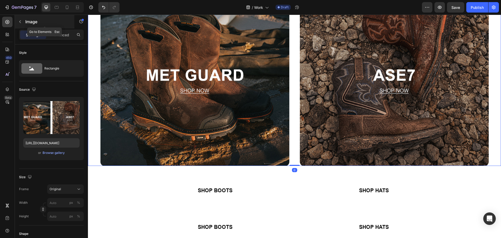
click at [17, 19] on button "button" at bounding box center [20, 21] width 8 height 8
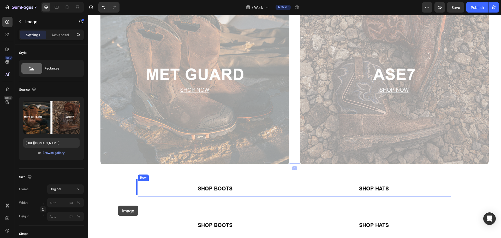
drag, startPoint x: 120, startPoint y: 84, endPoint x: 118, endPoint y: 205, distance: 121.7
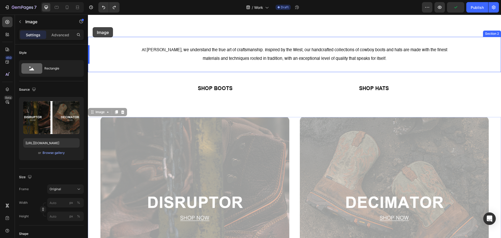
scroll to position [201, 0]
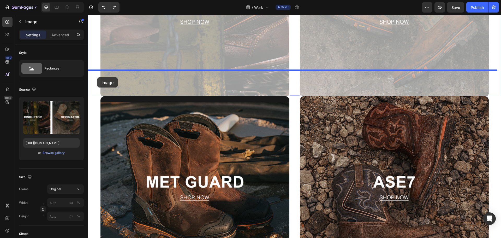
drag, startPoint x: 95, startPoint y: 157, endPoint x: 97, endPoint y: 77, distance: 79.7
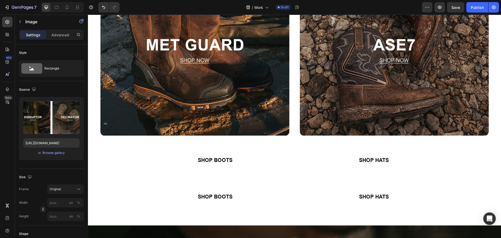
scroll to position [645, 0]
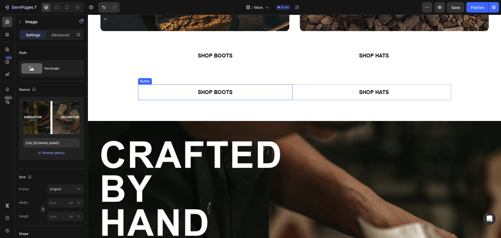
click at [201, 81] on div "SHOP BOOTS Button SHOP HATS Button Row Section 6" at bounding box center [294, 94] width 413 height 37
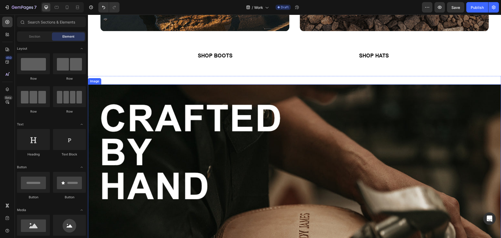
click at [182, 148] on img at bounding box center [294, 200] width 413 height 232
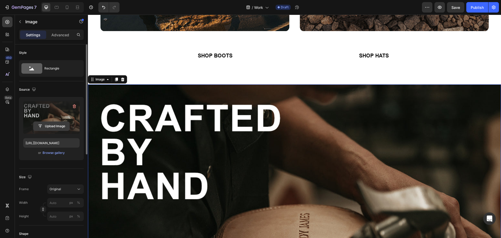
click at [48, 126] on input "file" at bounding box center [51, 126] width 36 height 9
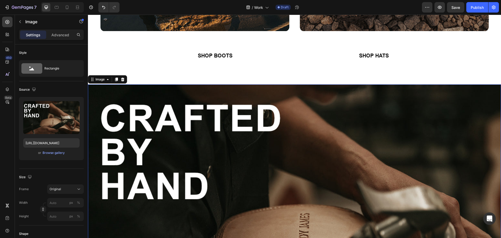
type input "C:\fakepath\Cody-James-Work_Desktop_07.jpg"
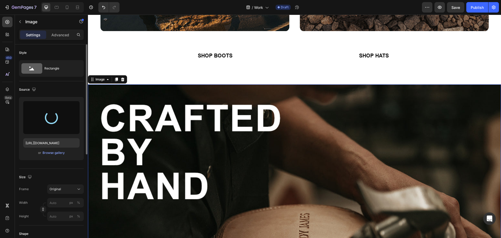
type input "https://cdn.shopify.com/s/files/1/0066/4603/8586/files/gempages_575885004052103…"
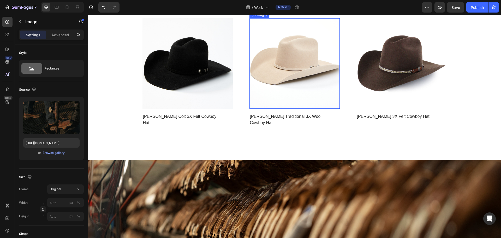
scroll to position [1265, 0]
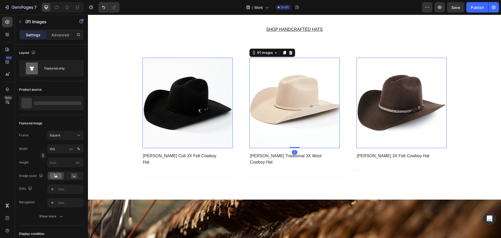
click at [256, 109] on img at bounding box center [295, 103] width 90 height 90
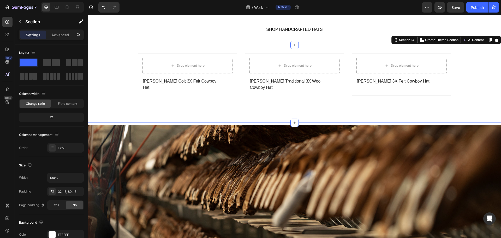
click at [113, 73] on div "Drop element here Row Cody James Colt 3X Felt Cowboy Hat (P) Title Row Product …" at bounding box center [294, 77] width 405 height 49
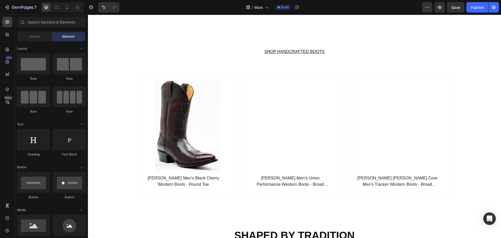
scroll to position [1004, 0]
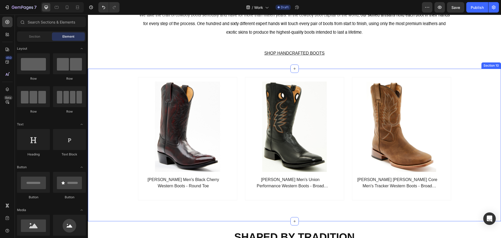
click at [104, 115] on div "(P) Images Row Cody James Men's Black Cherry Western Boots - Round Toe (P) Titl…" at bounding box center [294, 138] width 405 height 123
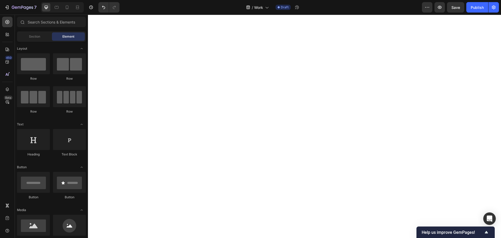
scroll to position [0, 0]
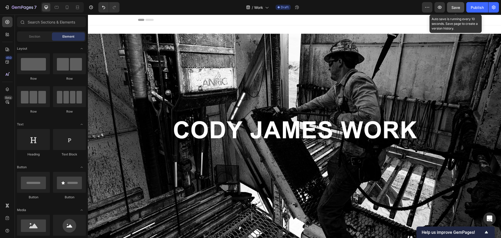
click at [458, 7] on span "Save" at bounding box center [456, 7] width 9 height 4
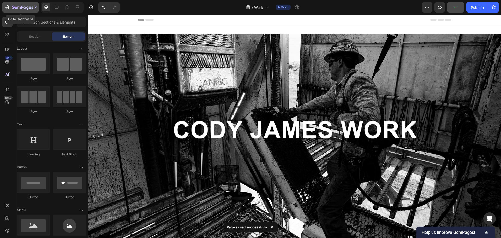
click at [6, 8] on icon "button" at bounding box center [6, 8] width 2 height 2
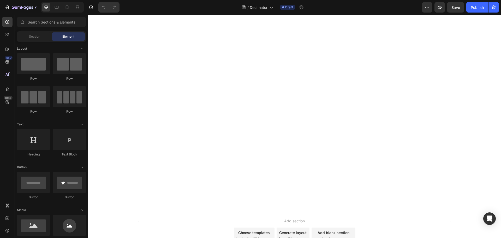
scroll to position [627, 0]
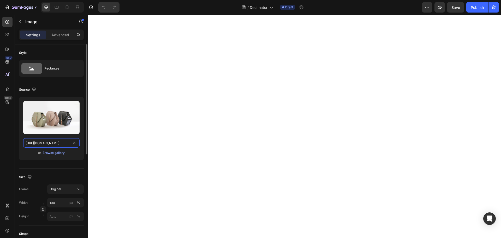
click at [58, 143] on input "[URL][DOMAIN_NAME]" at bounding box center [51, 142] width 56 height 9
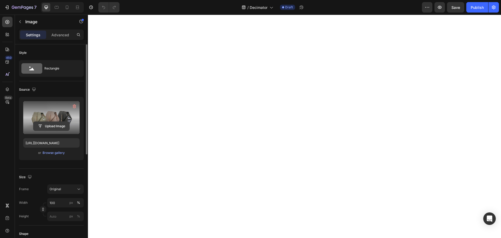
click at [55, 122] on input "file" at bounding box center [51, 126] width 36 height 9
type input "C:\fakepath\CJ-Decimator_DESKTOP_graphic 1.jpg"
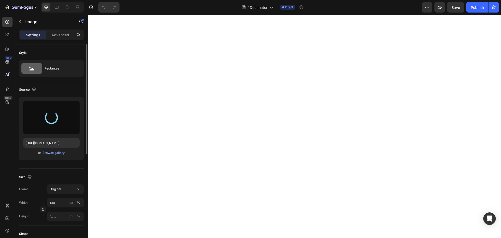
type input "[URL][DOMAIN_NAME]"
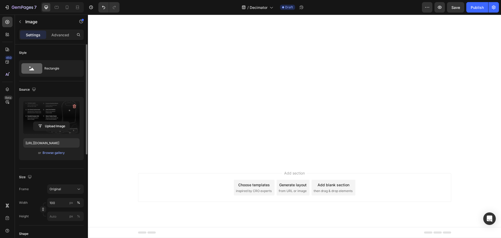
scroll to position [1384, 0]
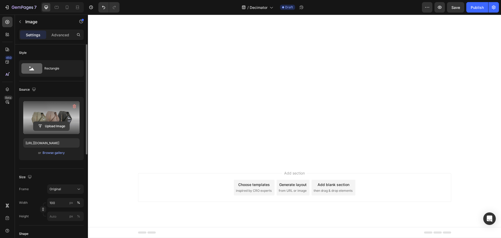
click at [52, 126] on input "file" at bounding box center [51, 126] width 36 height 9
type input "C:\fakepath\CJ-Decimator_DESKTOP_graphic 2.jpg"
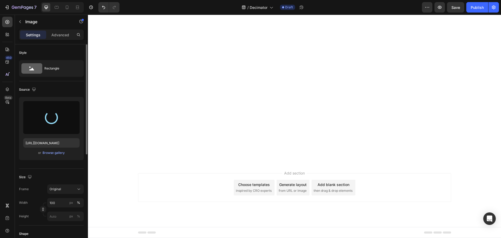
type input "[URL][DOMAIN_NAME]"
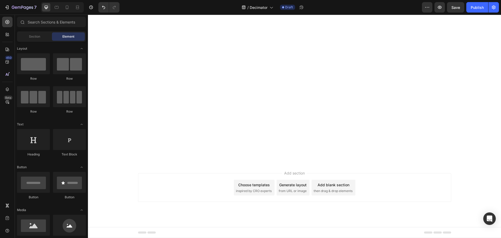
scroll to position [1305, 0]
click at [450, 9] on button "Save" at bounding box center [455, 7] width 17 height 10
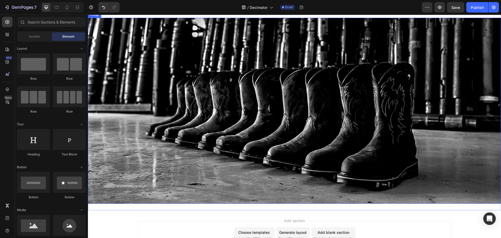
scroll to position [2193, 0]
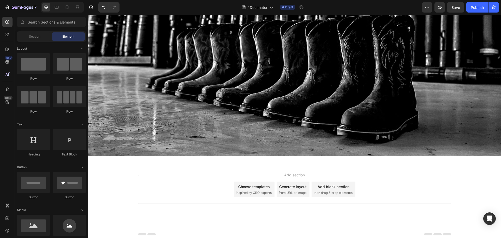
click at [397, 193] on div "Add section Choose templates inspired by CRO experts Generate layout from URL o…" at bounding box center [294, 189] width 313 height 29
click at [454, 7] on span "Save" at bounding box center [456, 7] width 9 height 4
